Goal: Find specific page/section: Find specific page/section

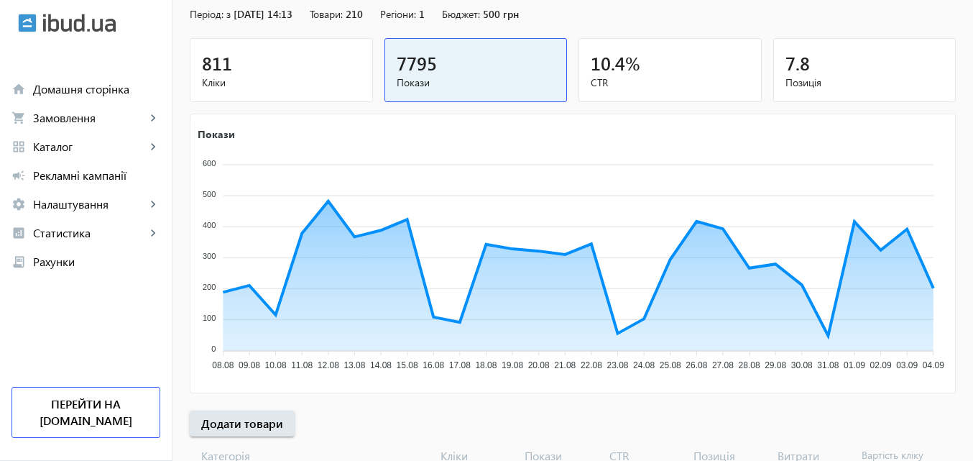
scroll to position [144, 0]
